Goal: Find specific page/section: Find specific page/section

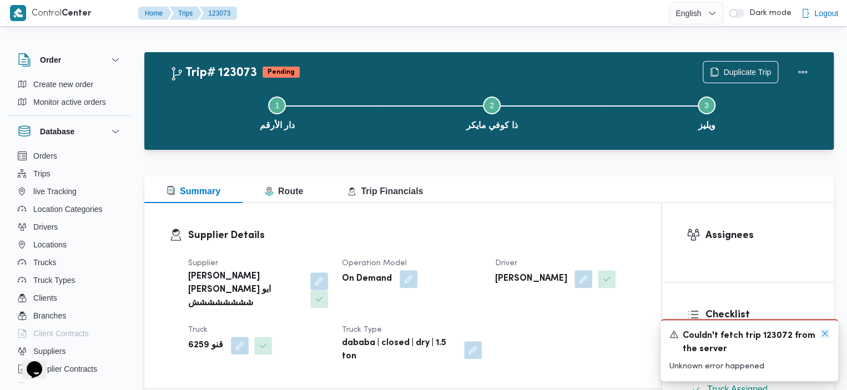
click at [823, 333] on icon "Dismiss toast" at bounding box center [824, 333] width 9 height 9
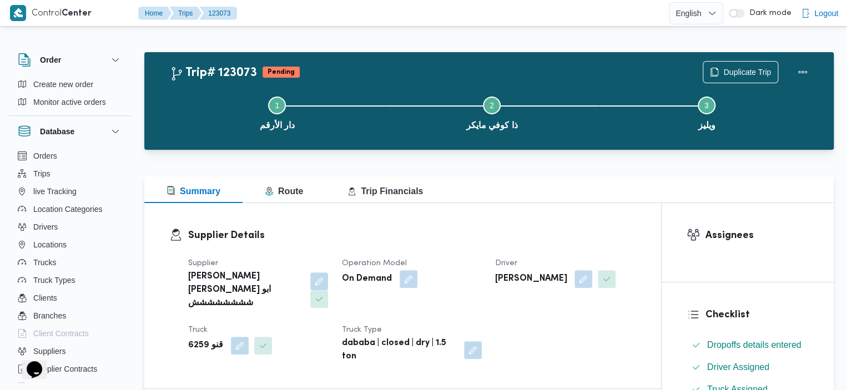
click at [568, 163] on div at bounding box center [488, 169] width 689 height 13
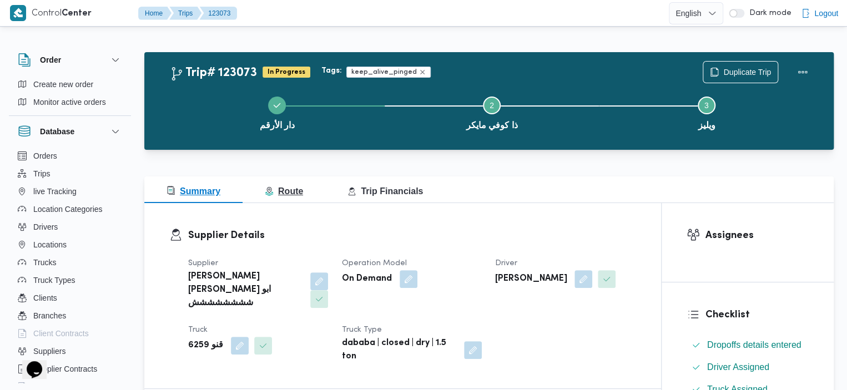
click at [278, 192] on span "Route" at bounding box center [284, 191] width 38 height 9
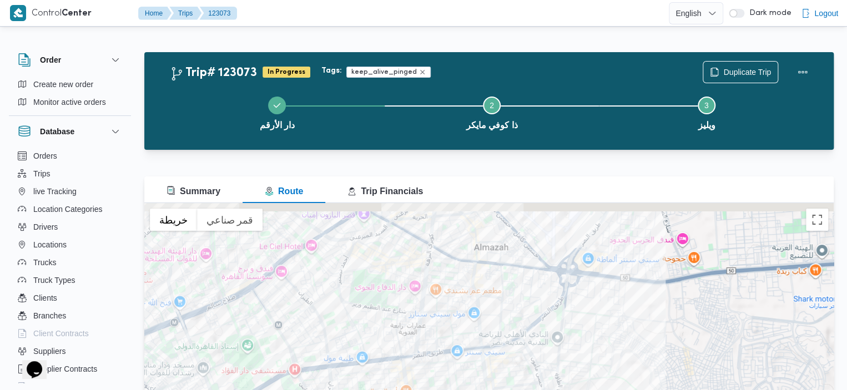
drag, startPoint x: 448, startPoint y: 298, endPoint x: 445, endPoint y: 401, distance: 103.3
click at [445, 390] on html "Control Center Home Trips 123073 English عربي Dark mode Logout Order Create new…" at bounding box center [423, 195] width 847 height 390
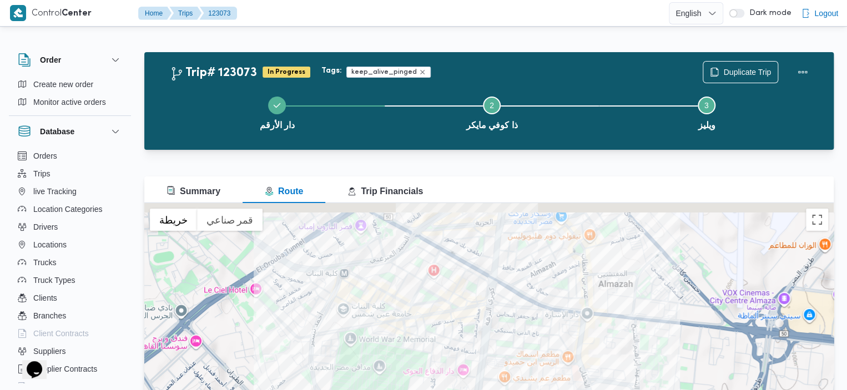
drag, startPoint x: 402, startPoint y: 281, endPoint x: 395, endPoint y: 335, distance: 54.9
click at [395, 335] on div at bounding box center [488, 342] width 689 height 278
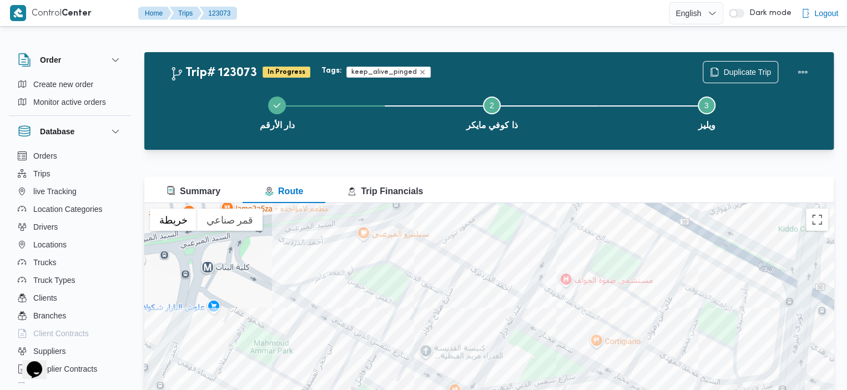
drag, startPoint x: 386, startPoint y: 321, endPoint x: 375, endPoint y: 412, distance: 91.7
click at [375, 390] on html "Control Center Home Trips 123073 English عربي Dark mode Logout Order Create new…" at bounding box center [423, 195] width 847 height 390
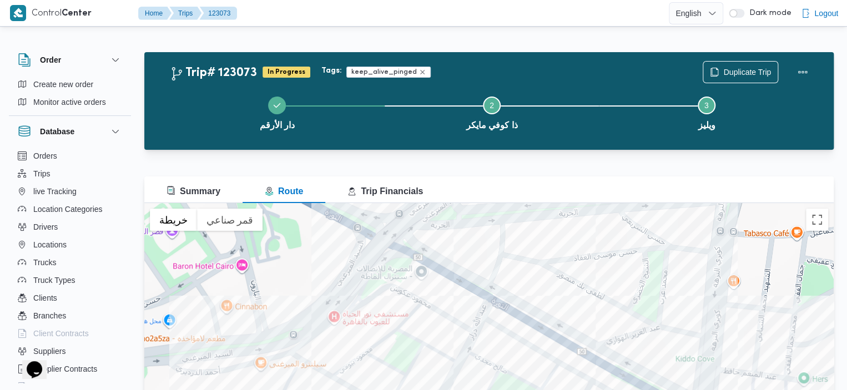
drag, startPoint x: 473, startPoint y: 263, endPoint x: 371, endPoint y: 391, distance: 163.5
click at [371, 390] on html "Control Center Home Trips 123073 English عربي Dark mode Logout Order Create new…" at bounding box center [423, 195] width 847 height 390
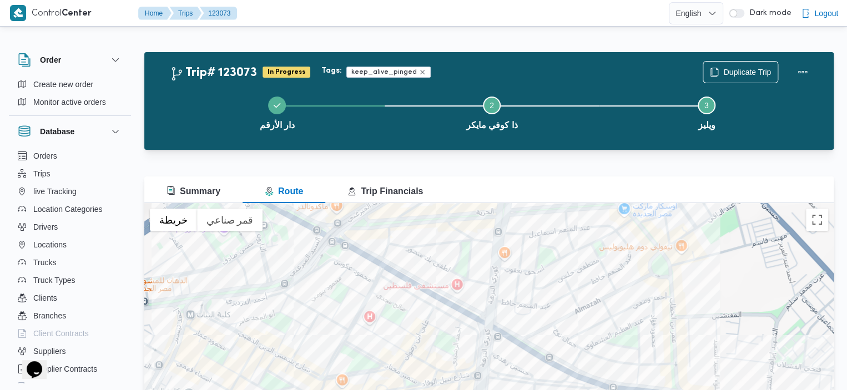
drag, startPoint x: 455, startPoint y: 280, endPoint x: 362, endPoint y: 258, distance: 95.9
click at [363, 258] on div at bounding box center [488, 342] width 689 height 278
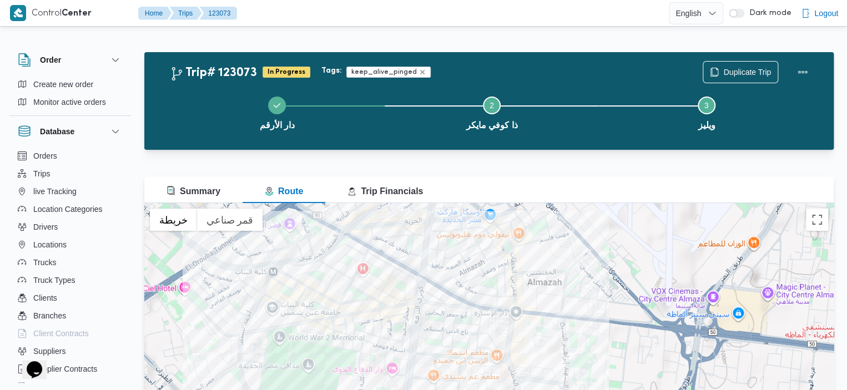
drag, startPoint x: 451, startPoint y: 299, endPoint x: 386, endPoint y: 246, distance: 83.7
click at [386, 246] on div at bounding box center [488, 342] width 689 height 278
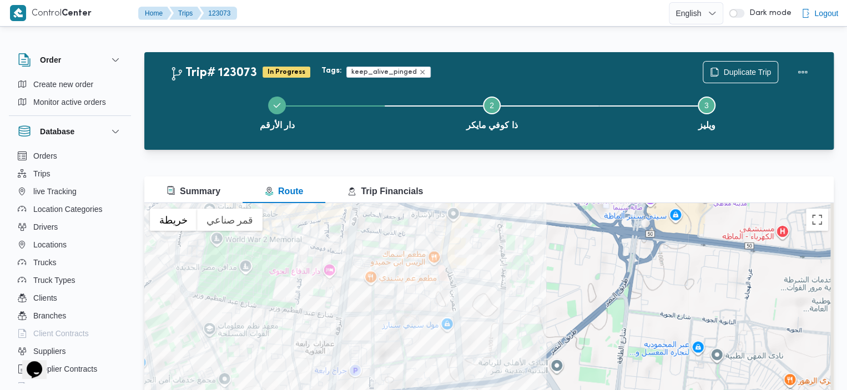
drag, startPoint x: 501, startPoint y: 291, endPoint x: 444, endPoint y: 185, distance: 120.7
click at [444, 185] on div "Summary Route Trip Financials ← تحريك لليسار → تحريك لليمين ↑ تحريك للأعلى ↓ تح…" at bounding box center [488, 329] width 689 height 304
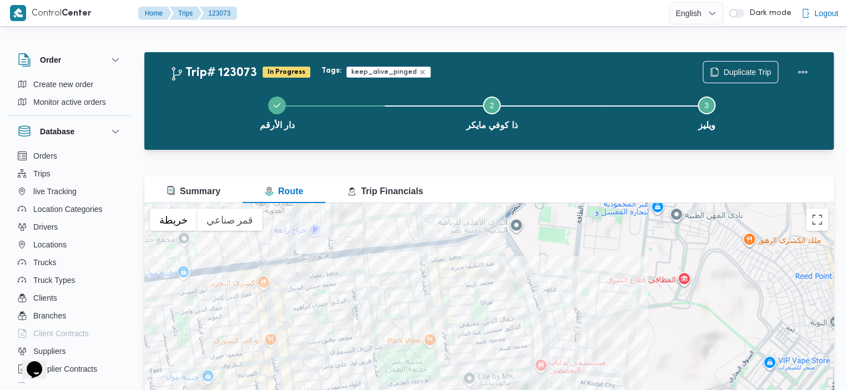
drag, startPoint x: 511, startPoint y: 303, endPoint x: 480, endPoint y: 186, distance: 121.0
click at [480, 186] on div "Summary Route Trip Financials ← تحريك لليسار → تحريك لليمين ↑ تحريك للأعلى ↓ تح…" at bounding box center [488, 329] width 689 height 304
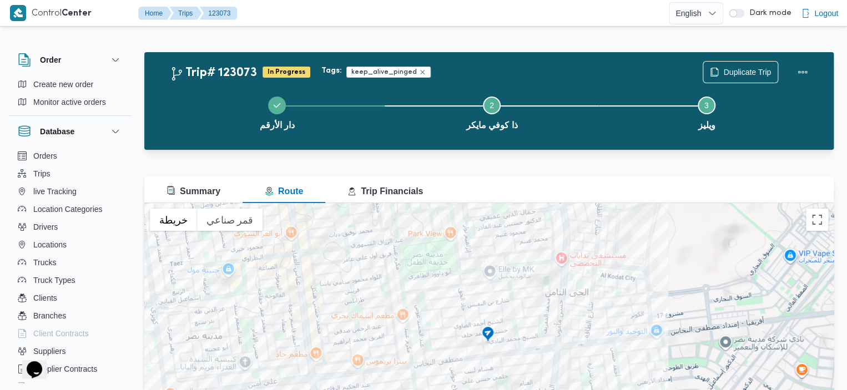
drag, startPoint x: 482, startPoint y: 330, endPoint x: 503, endPoint y: 221, distance: 111.4
click at [503, 221] on div at bounding box center [488, 342] width 689 height 278
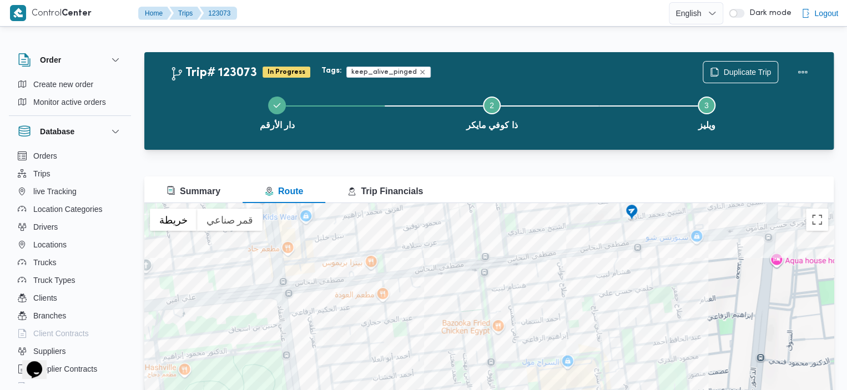
drag, startPoint x: 422, startPoint y: 350, endPoint x: 501, endPoint y: 235, distance: 140.1
click at [501, 235] on div at bounding box center [488, 342] width 689 height 278
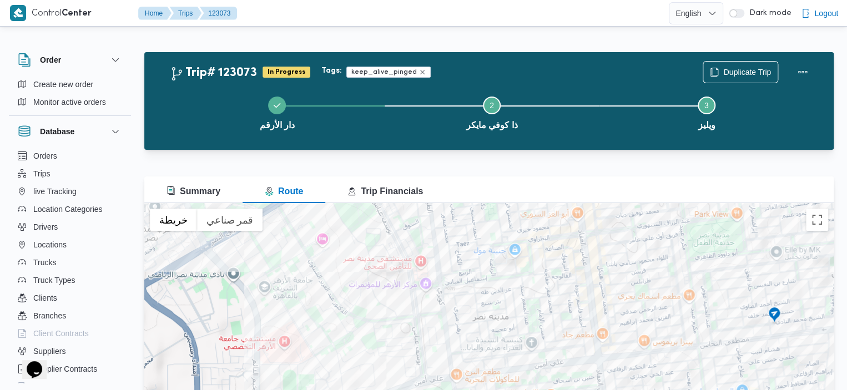
drag, startPoint x: 422, startPoint y: 273, endPoint x: 628, endPoint y: 369, distance: 227.0
click at [628, 369] on div at bounding box center [488, 342] width 689 height 278
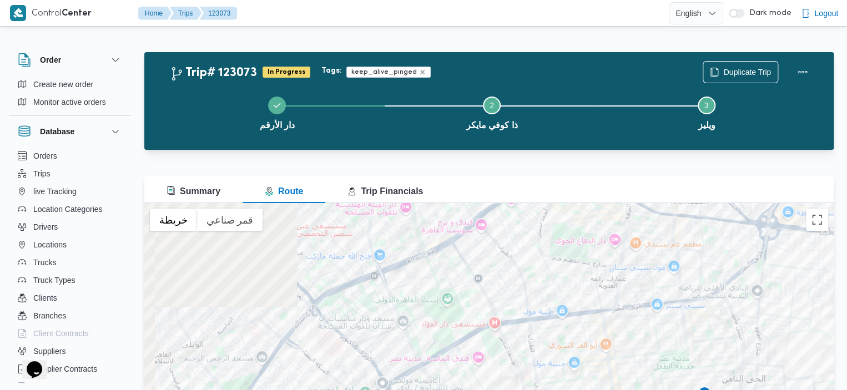
drag, startPoint x: 410, startPoint y: 256, endPoint x: 444, endPoint y: 368, distance: 117.0
click at [444, 368] on div at bounding box center [488, 342] width 689 height 278
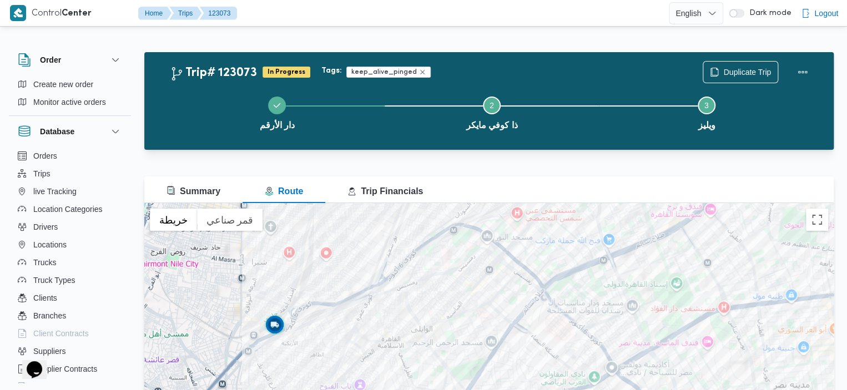
drag, startPoint x: 422, startPoint y: 301, endPoint x: 651, endPoint y: 284, distance: 229.4
click at [651, 284] on div at bounding box center [488, 342] width 689 height 278
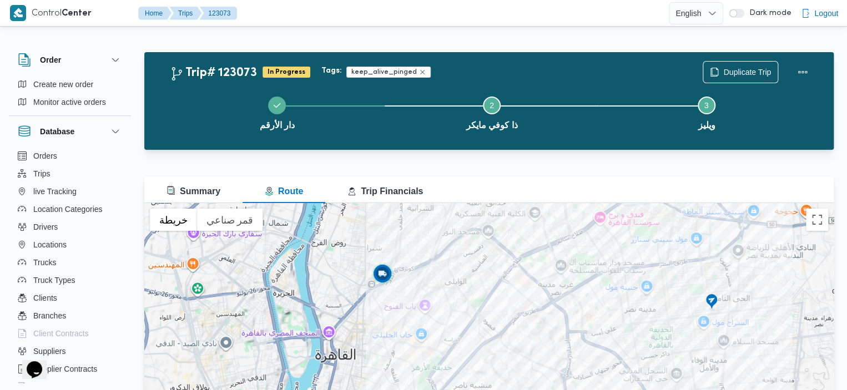
drag, startPoint x: 406, startPoint y: 285, endPoint x: 451, endPoint y: 258, distance: 52.3
click at [451, 258] on div at bounding box center [488, 342] width 689 height 278
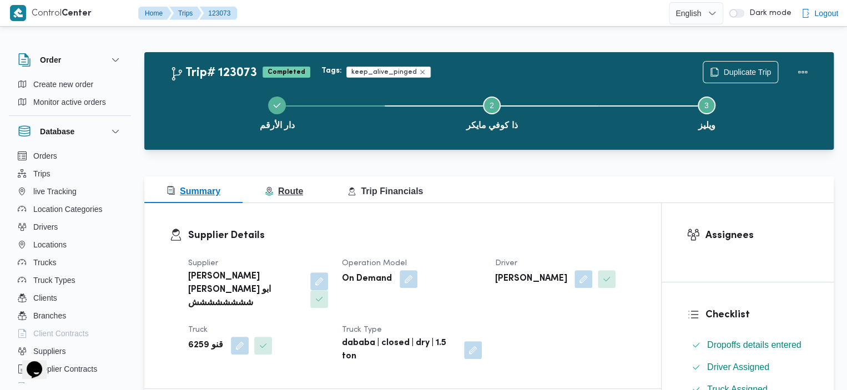
click at [298, 190] on span "Route" at bounding box center [284, 191] width 38 height 9
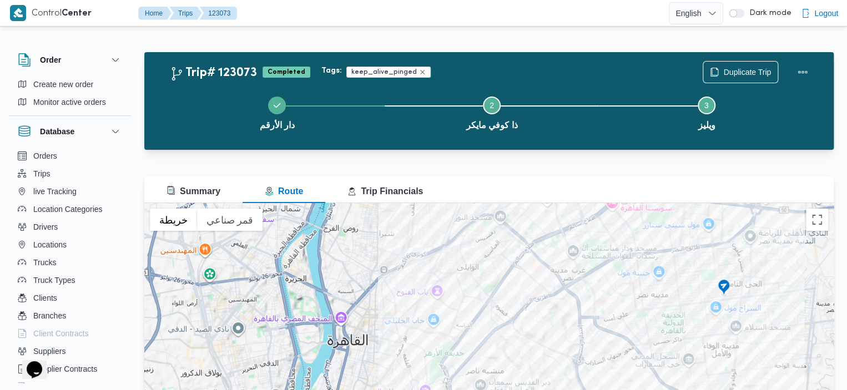
drag, startPoint x: 395, startPoint y: 315, endPoint x: 475, endPoint y: 221, distance: 122.5
click at [475, 221] on div at bounding box center [488, 342] width 689 height 278
